Goal: Task Accomplishment & Management: Manage account settings

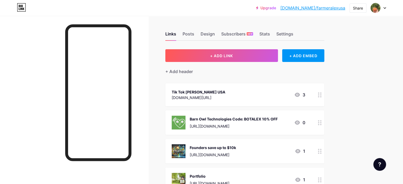
click at [225, 95] on div "[DOMAIN_NAME][URL]" at bounding box center [199, 98] width 54 height 6
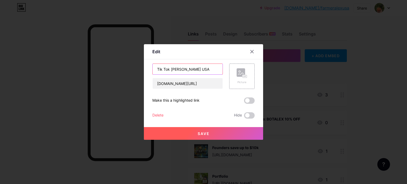
drag, startPoint x: 202, startPoint y: 68, endPoint x: 191, endPoint y: 68, distance: 10.9
click at [191, 68] on input "Tik Tok [PERSON_NAME] USA" at bounding box center [188, 69] width 70 height 11
type input "Tik [PERSON_NAME]"
click at [191, 135] on button "Save" at bounding box center [203, 133] width 119 height 13
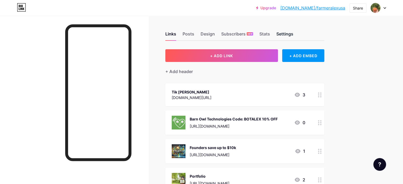
click at [293, 34] on div "Settings" at bounding box center [284, 36] width 17 height 10
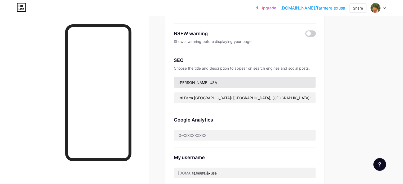
scroll to position [79, 0]
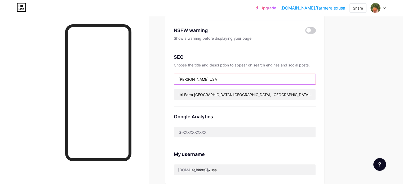
drag, startPoint x: 233, startPoint y: 78, endPoint x: 222, endPoint y: 76, distance: 11.6
click at [222, 76] on input "[PERSON_NAME] USA" at bounding box center [244, 79] width 141 height 11
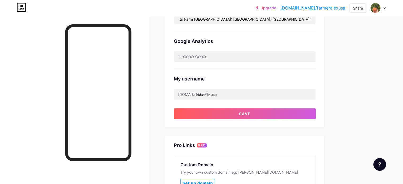
scroll to position [159, 0]
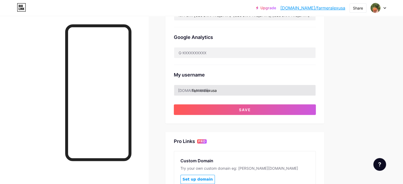
type input "[PERSON_NAME]"
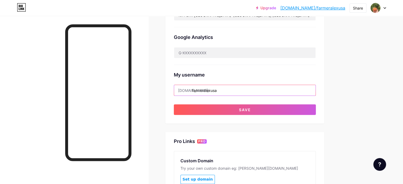
click at [249, 88] on input "farmeralexusa" at bounding box center [244, 90] width 141 height 11
drag, startPoint x: 249, startPoint y: 88, endPoint x: 213, endPoint y: 94, distance: 36.3
click at [213, 94] on input "farmeralexusa" at bounding box center [244, 90] width 141 height 11
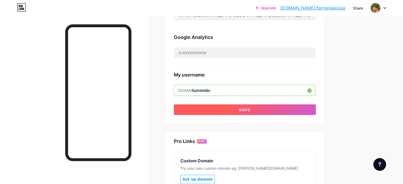
type input "farmeralex"
click at [251, 108] on span "Save" at bounding box center [245, 110] width 12 height 5
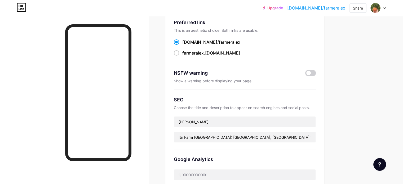
scroll to position [0, 0]
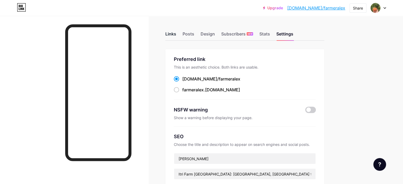
click at [176, 36] on div "Links" at bounding box center [170, 36] width 11 height 10
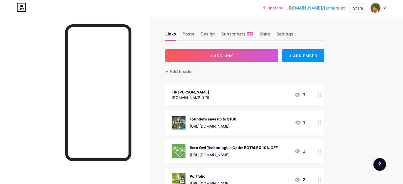
click at [337, 8] on link "[DOMAIN_NAME]/farmeralex" at bounding box center [316, 8] width 58 height 6
click at [293, 33] on div "Settings" at bounding box center [284, 36] width 17 height 10
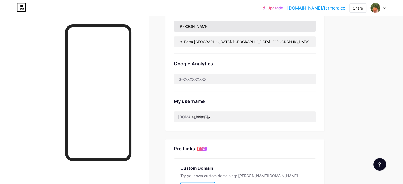
scroll to position [159, 0]
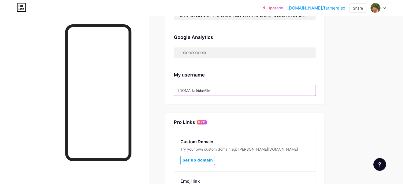
click at [241, 89] on input "farmeralex" at bounding box center [244, 90] width 141 height 11
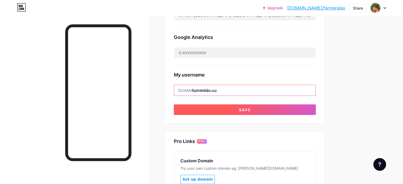
type input "farmeralexusa"
click at [260, 109] on button "Save" at bounding box center [245, 109] width 142 height 11
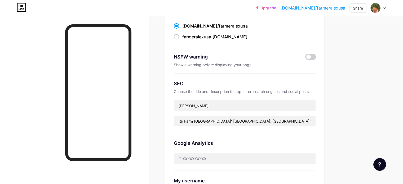
scroll to position [0, 0]
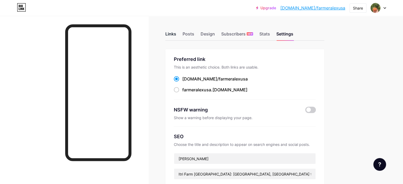
click at [176, 33] on div "Links" at bounding box center [170, 36] width 11 height 10
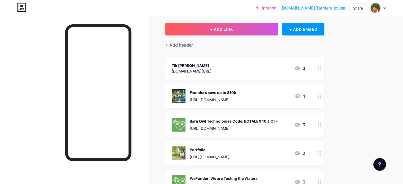
scroll to position [53, 0]
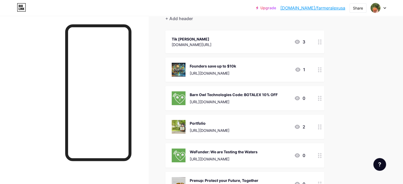
click at [249, 44] on div "Tik [PERSON_NAME] [DOMAIN_NAME][URL] 3" at bounding box center [239, 42] width 134 height 12
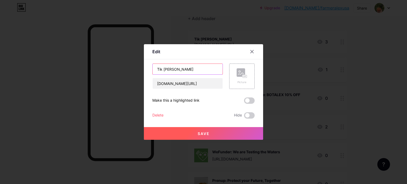
click at [193, 70] on input "Tik [PERSON_NAME]" at bounding box center [188, 69] width 70 height 11
type input "Tik Tok [PERSON_NAME] USA"
click at [203, 132] on span "Save" at bounding box center [204, 133] width 12 height 5
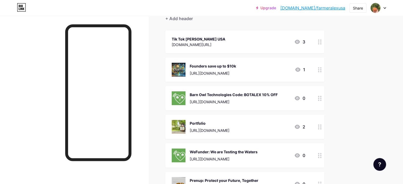
click at [225, 37] on div "Tik Tok [PERSON_NAME] USA" at bounding box center [199, 39] width 54 height 6
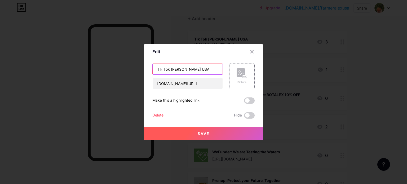
click at [211, 68] on input "Tik Tok [PERSON_NAME] USA" at bounding box center [188, 69] width 70 height 11
type input "Tik Tok [PERSON_NAME] USA: [GEOGRAPHIC_DATA] [GEOGRAPHIC_DATA]"
click at [216, 132] on button "Save" at bounding box center [203, 133] width 119 height 13
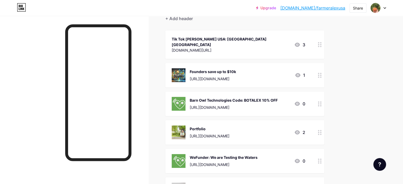
click at [250, 38] on div "Tik Tok [PERSON_NAME] USA: [GEOGRAPHIC_DATA] [GEOGRAPHIC_DATA]" at bounding box center [231, 41] width 118 height 11
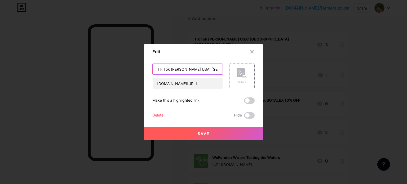
click at [161, 70] on input "Tik Tok [PERSON_NAME] USA: [GEOGRAPHIC_DATA] [GEOGRAPHIC_DATA]" at bounding box center [188, 69] width 70 height 11
drag, startPoint x: 198, startPoint y: 68, endPoint x: 226, endPoint y: 70, distance: 27.6
click at [226, 70] on div "Tik Tok [PERSON_NAME] USA: [GEOGRAPHIC_DATA] [GEOGRAPHIC_DATA] [DOMAIN_NAME][UR…" at bounding box center [203, 76] width 102 height 25
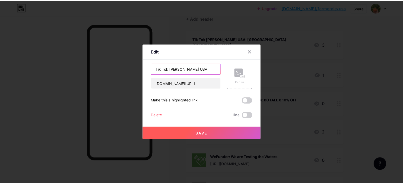
scroll to position [0, 0]
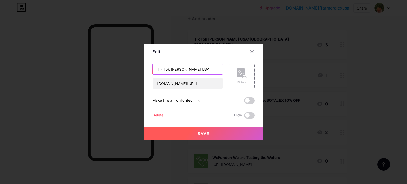
type input "Tik Tok [PERSON_NAME] USA"
click at [185, 135] on button "Save" at bounding box center [203, 133] width 119 height 13
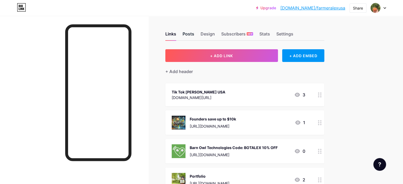
click at [194, 33] on div "Posts" at bounding box center [189, 36] width 12 height 10
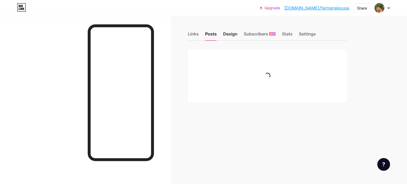
click at [230, 33] on div "Design" at bounding box center [230, 36] width 14 height 10
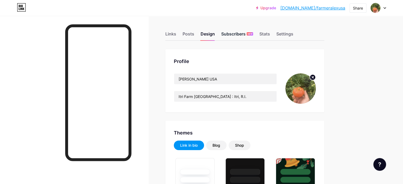
click at [253, 33] on div "Subscribers NEW" at bounding box center [237, 36] width 32 height 10
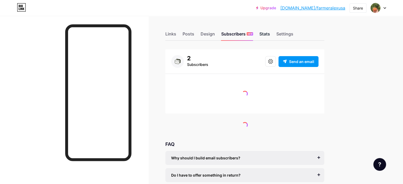
click at [270, 33] on div "Stats" at bounding box center [264, 36] width 11 height 10
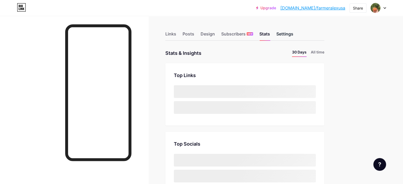
click at [293, 33] on div "Settings" at bounding box center [284, 36] width 17 height 10
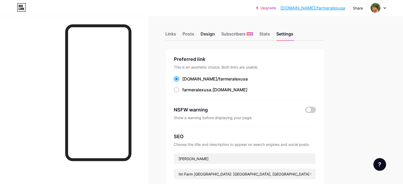
click at [215, 35] on div "Design" at bounding box center [208, 36] width 14 height 10
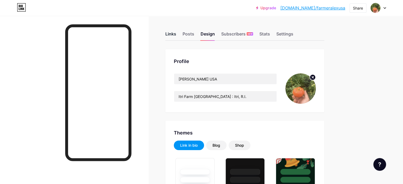
click at [176, 33] on div "Links" at bounding box center [170, 36] width 11 height 10
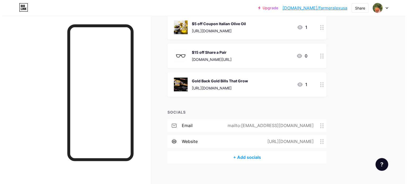
scroll to position [244, 0]
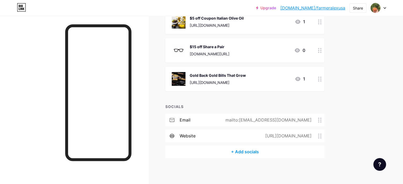
click at [266, 149] on div "+ Add socials" at bounding box center [244, 151] width 159 height 13
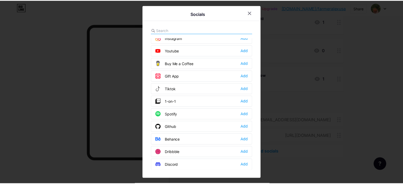
scroll to position [53, 0]
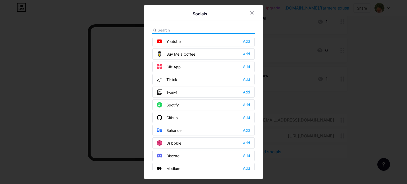
click at [246, 78] on div "Add" at bounding box center [246, 79] width 7 height 5
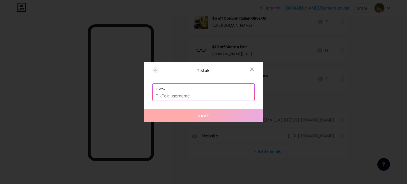
click at [180, 100] on div "Tiktok" at bounding box center [203, 91] width 102 height 17
click at [180, 98] on input "text" at bounding box center [203, 96] width 95 height 9
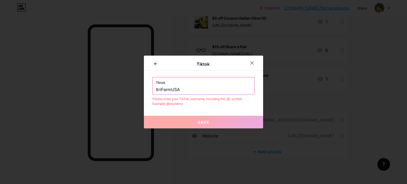
click at [156, 90] on input "ItriFarmUSA" at bounding box center [203, 89] width 95 height 9
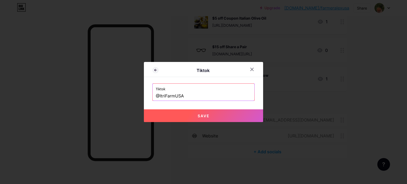
click at [202, 117] on span "Save" at bounding box center [204, 116] width 12 height 5
type input "[URL][DOMAIN_NAME]"
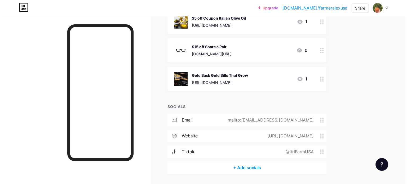
scroll to position [260, 0]
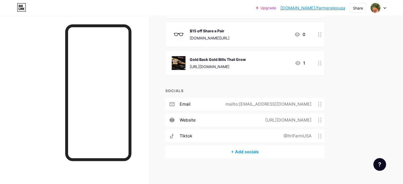
click at [258, 153] on div "+ Add socials" at bounding box center [244, 151] width 159 height 13
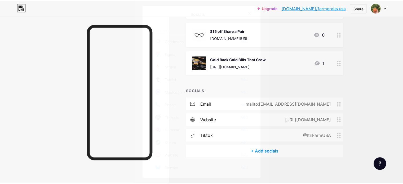
scroll to position [473, 0]
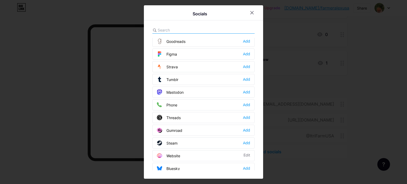
click at [284, 119] on div at bounding box center [203, 92] width 407 height 184
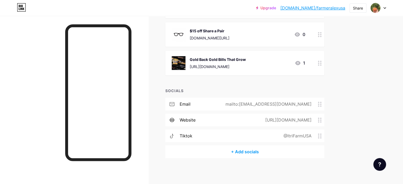
click at [307, 105] on div "mailto:[EMAIL_ADDRESS][DOMAIN_NAME]" at bounding box center [267, 104] width 101 height 6
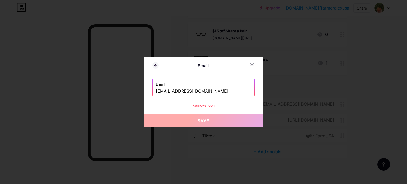
drag, startPoint x: 211, startPoint y: 92, endPoint x: 132, endPoint y: 92, distance: 79.5
click at [132, 92] on div "Email Email [EMAIL_ADDRESS][DOMAIN_NAME] Remove icon Save" at bounding box center [203, 92] width 407 height 184
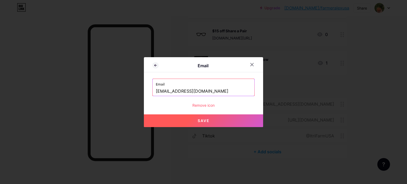
click at [206, 120] on span "Save" at bounding box center [204, 120] width 12 height 5
type input "mailto:[EMAIL_ADDRESS][DOMAIN_NAME]"
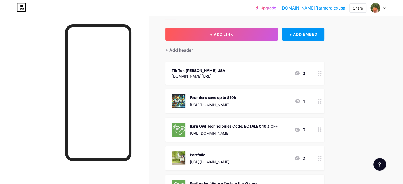
scroll to position [0, 0]
